Goal: Task Accomplishment & Management: Manage account settings

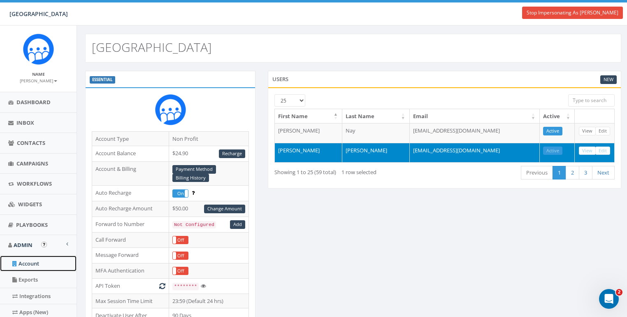
click at [24, 263] on link "Account" at bounding box center [38, 264] width 77 height 16
drag, startPoint x: 173, startPoint y: 153, endPoint x: 207, endPoint y: 154, distance: 34.2
click at [207, 154] on td "$24.90 Recharge" at bounding box center [209, 154] width 80 height 16
click at [339, 228] on div "ESSENTIAL Account Type Non Profit Account Balance $24.90 Recharge Account & Bil…" at bounding box center [353, 277] width 549 height 412
click at [228, 152] on link "Recharge" at bounding box center [232, 153] width 26 height 9
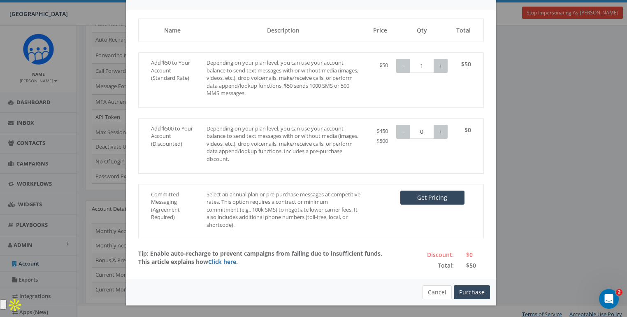
scroll to position [169, 0]
click at [431, 294] on button "Cancel" at bounding box center [437, 292] width 29 height 14
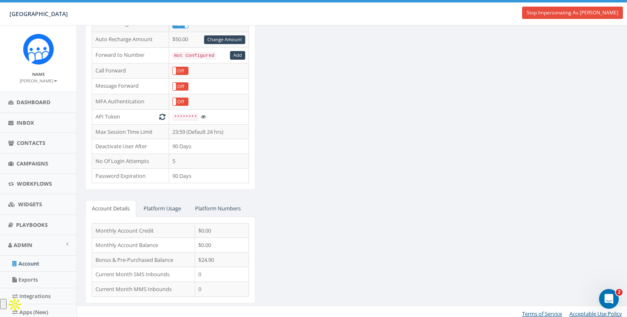
scroll to position [0, 0]
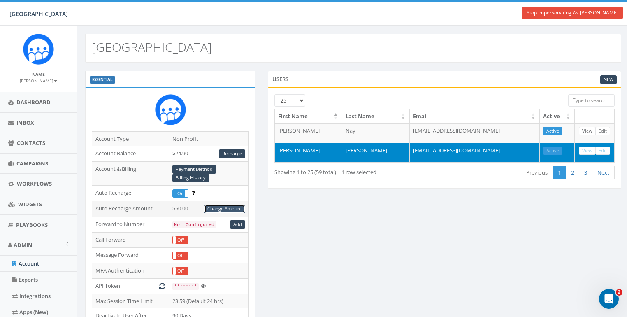
click at [222, 207] on link "Change Amount" at bounding box center [224, 209] width 41 height 9
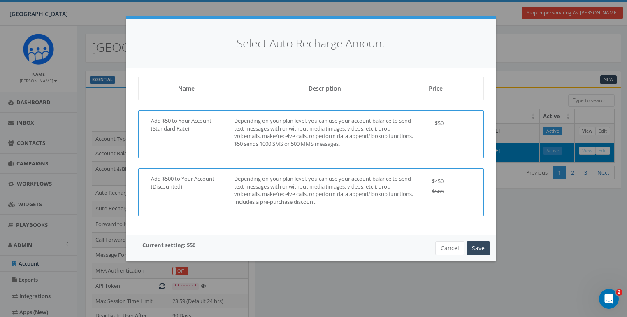
click at [374, 192] on p "Depending on your plan level, you can use your account balance to send text mes…" at bounding box center [325, 190] width 182 height 30
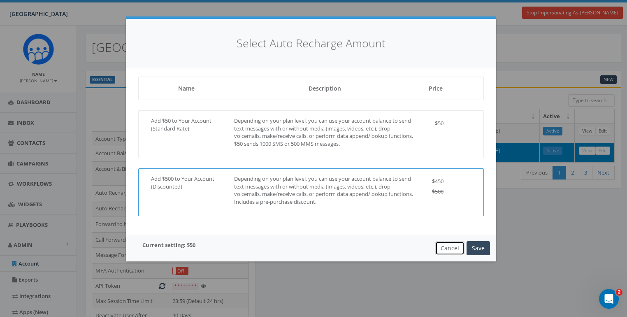
click at [450, 245] on button "Cancel" at bounding box center [450, 248] width 29 height 14
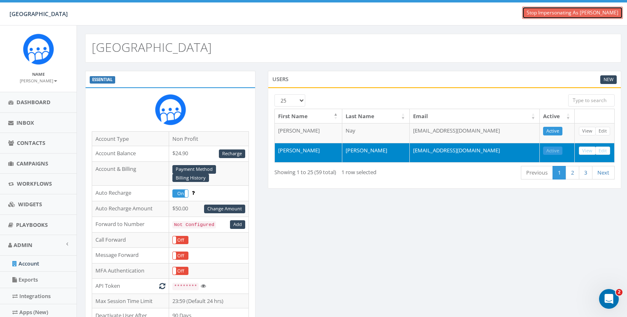
click at [590, 12] on link "Stop Impersonating As [PERSON_NAME]" at bounding box center [572, 13] width 101 height 12
